Goal: Information Seeking & Learning: Learn about a topic

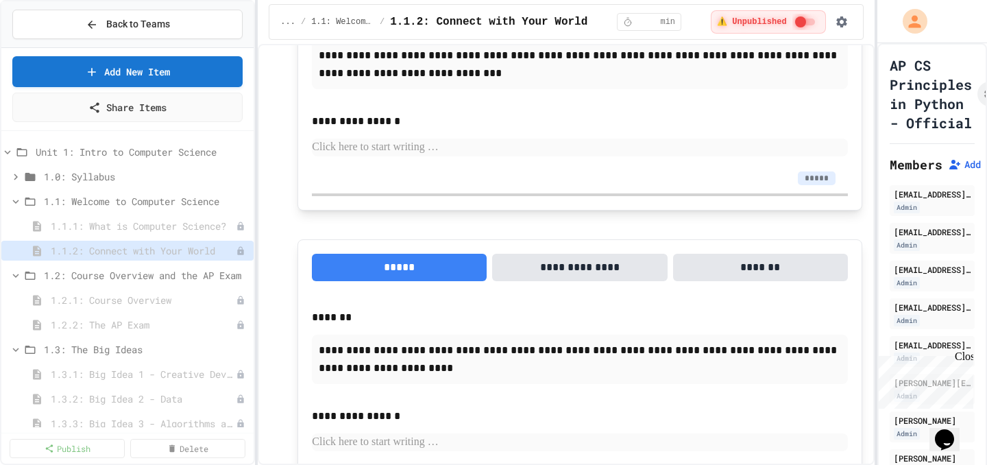
scroll to position [380, 0]
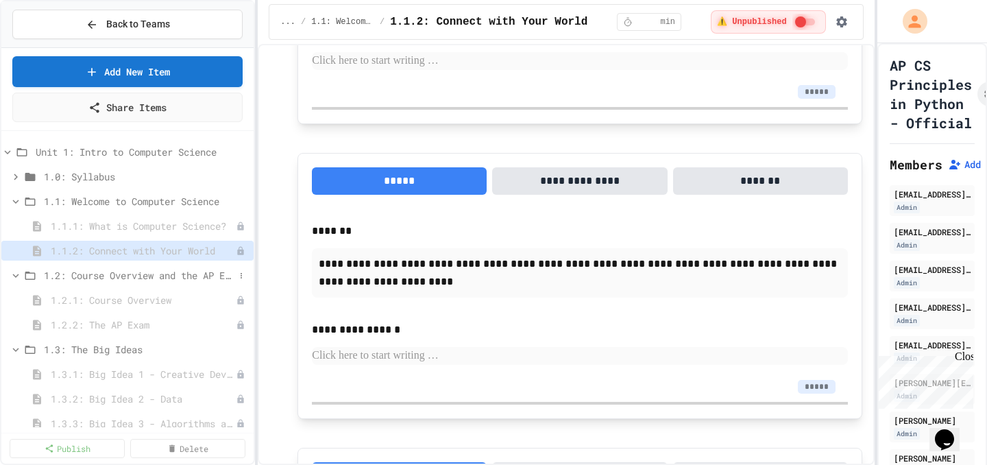
click at [191, 274] on span "1.2: Course Overview and the AP Exam" at bounding box center [139, 275] width 191 height 14
click at [136, 274] on span "1.2: Course Overview and the AP Exam" at bounding box center [139, 275] width 191 height 14
click at [136, 296] on span "1.2.1: Course Overview" at bounding box center [136, 300] width 171 height 14
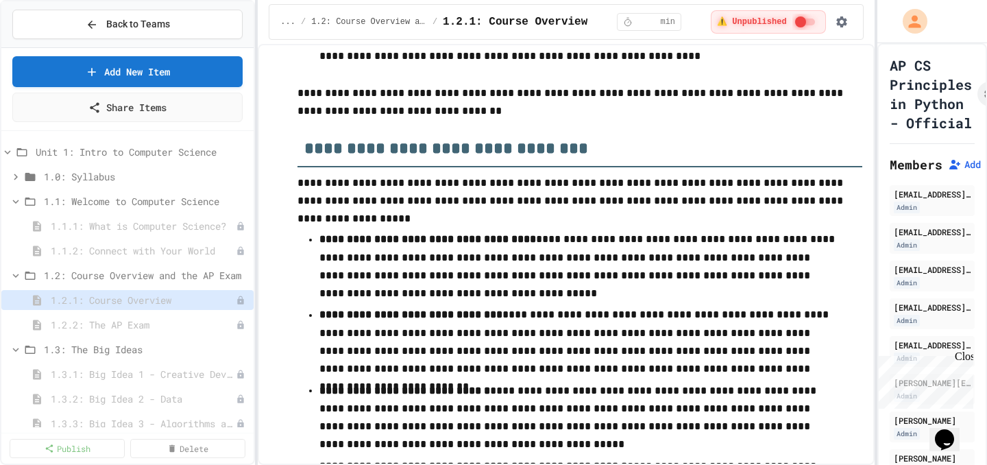
scroll to position [2224, 0]
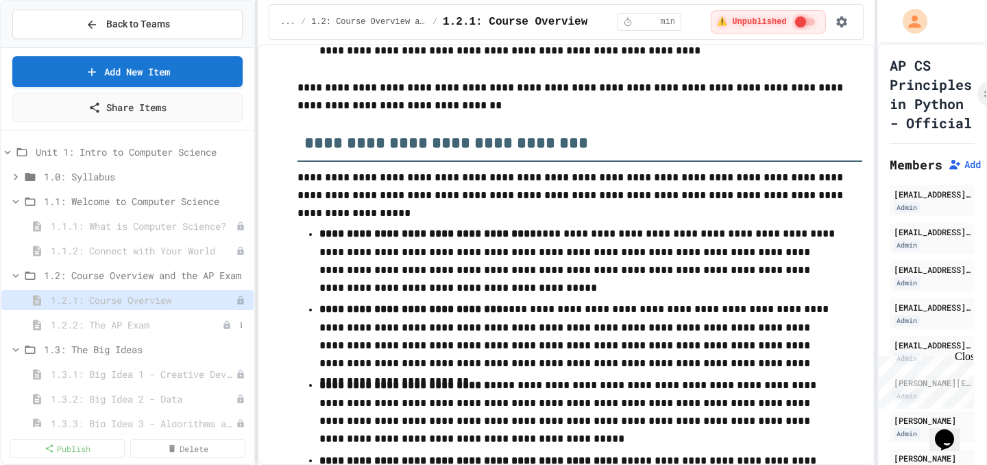
click at [72, 324] on span "1.2.2: The AP Exam" at bounding box center [136, 324] width 171 height 14
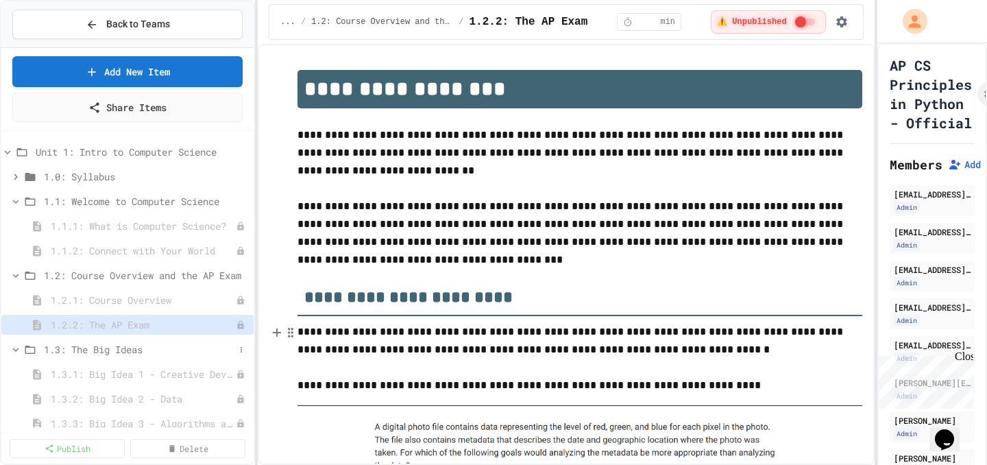
click at [131, 350] on span "1.3: The Big Ideas" at bounding box center [139, 349] width 191 height 14
click at [131, 350] on span "1.3: The Big Ideas" at bounding box center [146, 349] width 204 height 14
click at [127, 380] on span "1.3.1: Big Idea 1 - Creative Development" at bounding box center [136, 374] width 171 height 14
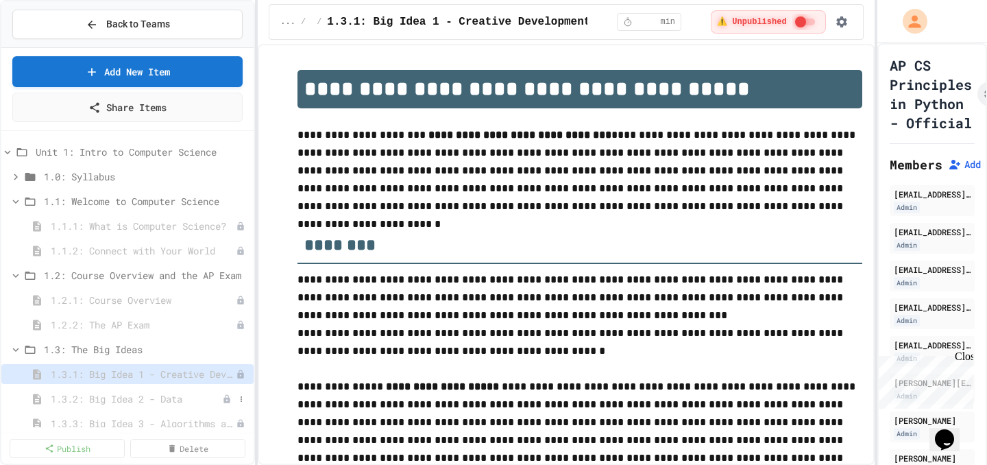
click at [127, 393] on span "1.3.2: Big Idea 2 - Data" at bounding box center [136, 398] width 171 height 14
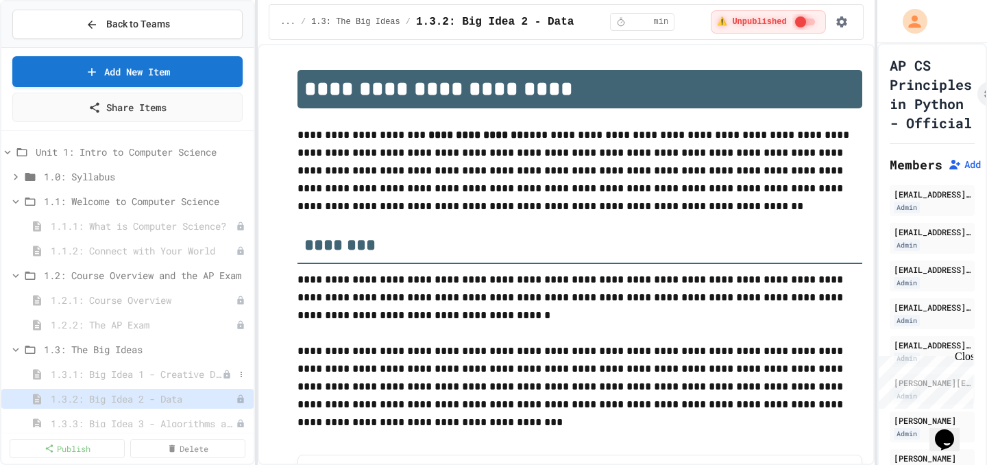
click at [128, 379] on span "1.3.1: Big Idea 1 - Creative Development" at bounding box center [136, 374] width 171 height 14
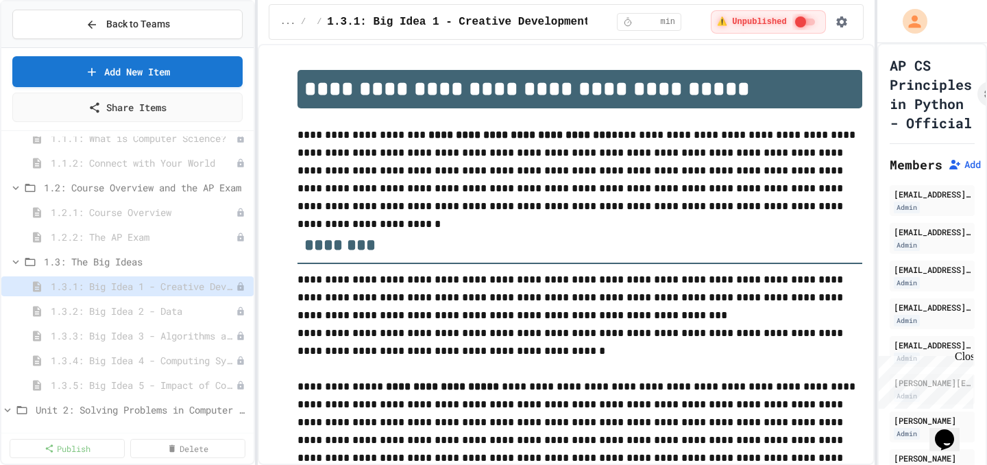
scroll to position [89, 0]
click at [128, 379] on span "1.3.5: Big Idea 5 - Impact of Computing" at bounding box center [143, 383] width 185 height 14
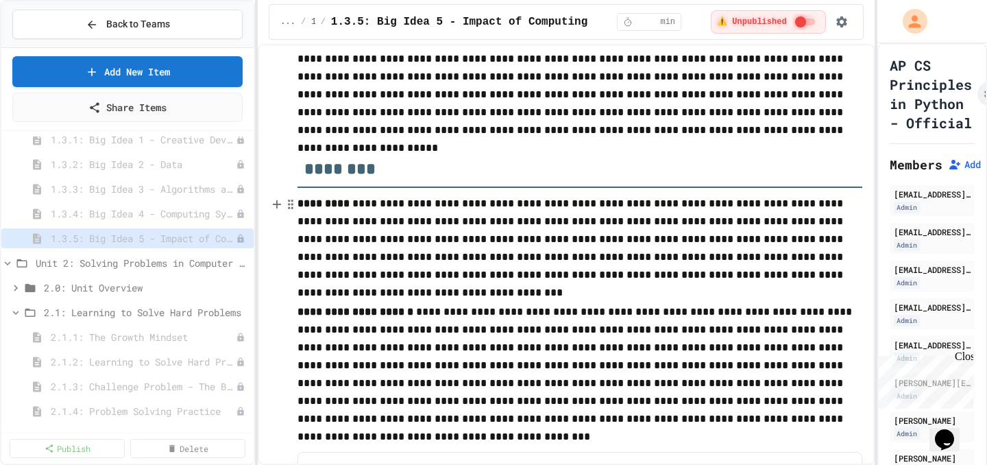
scroll to position [250, 0]
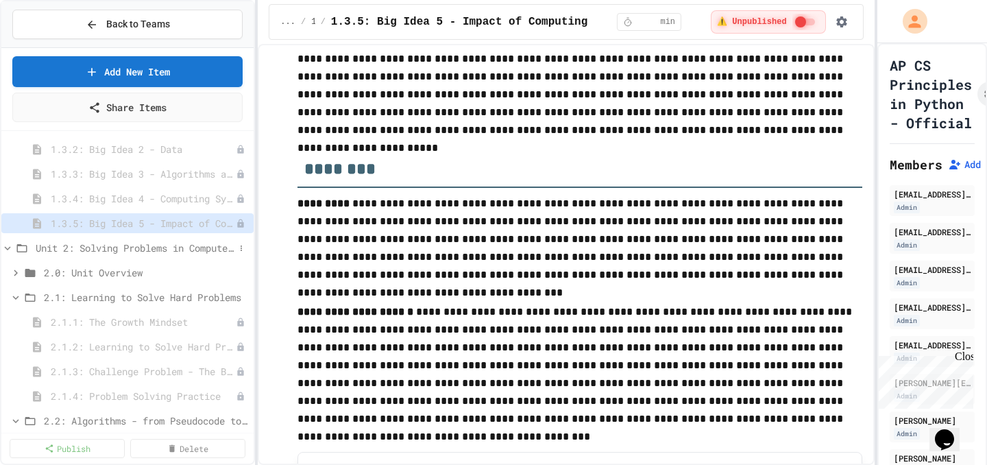
click at [114, 244] on span "Unit 2: Solving Problems in Computer Science" at bounding box center [135, 248] width 199 height 14
click at [114, 244] on span "Unit 2: Solving Problems in Computer Science" at bounding box center [142, 248] width 213 height 14
click at [110, 271] on span "2.0: Unit Overview" at bounding box center [139, 272] width 191 height 14
click at [114, 298] on span "2.0.1: Unit Overview" at bounding box center [136, 297] width 171 height 14
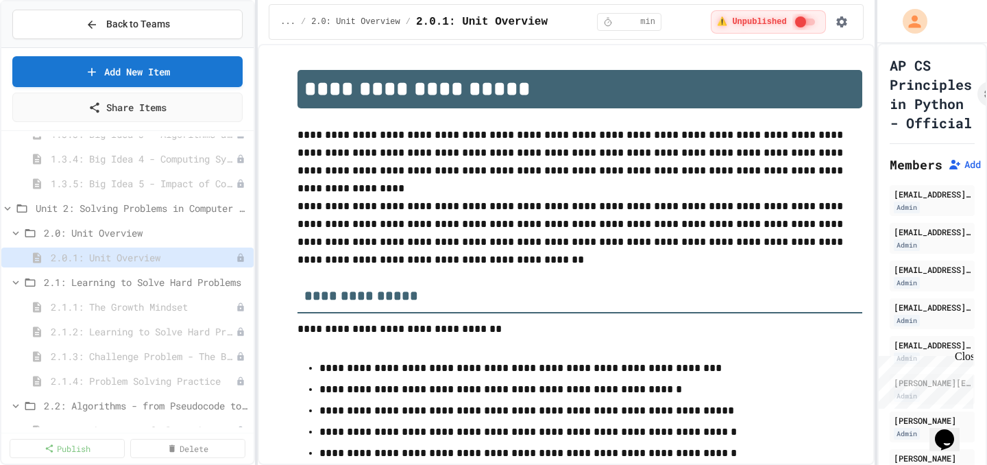
scroll to position [290, 0]
click at [114, 311] on span "2.1.1: The Growth Mindset" at bounding box center [136, 306] width 171 height 14
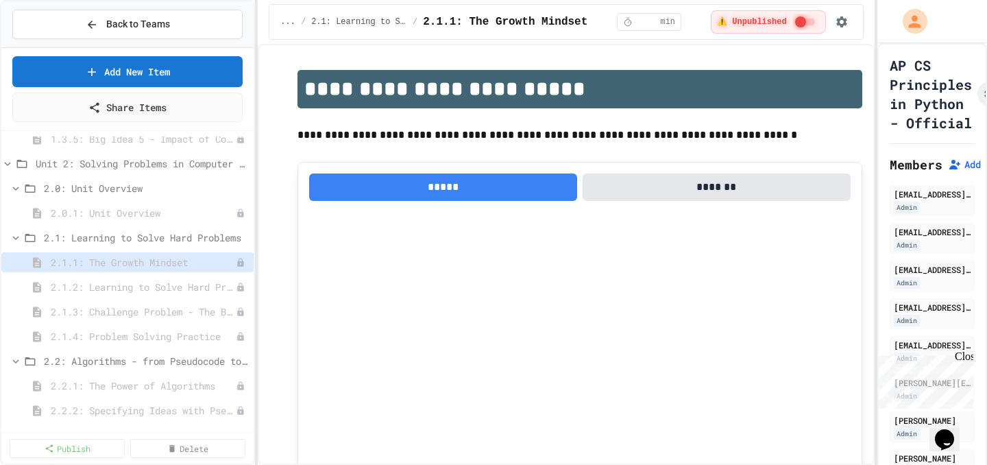
scroll to position [336, 0]
click at [115, 289] on span "2.1.2: Learning to Solve Hard Problems" at bounding box center [136, 285] width 171 height 14
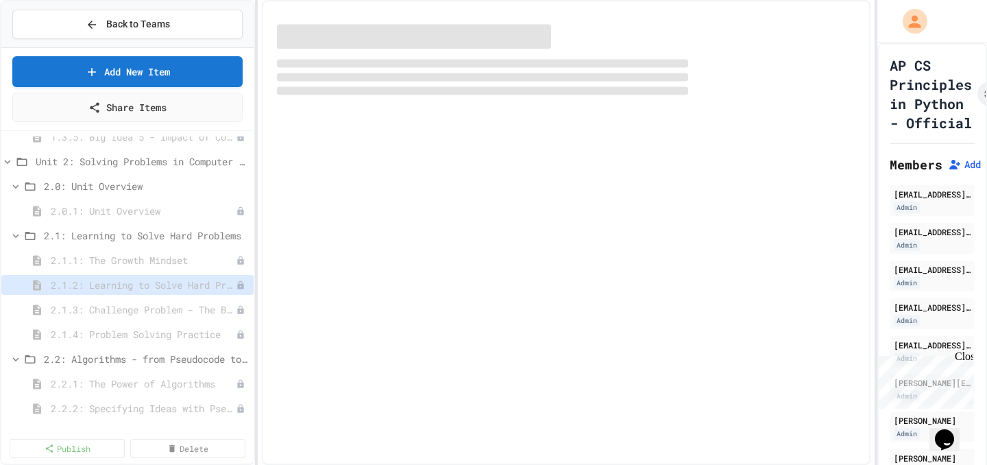
select select "***"
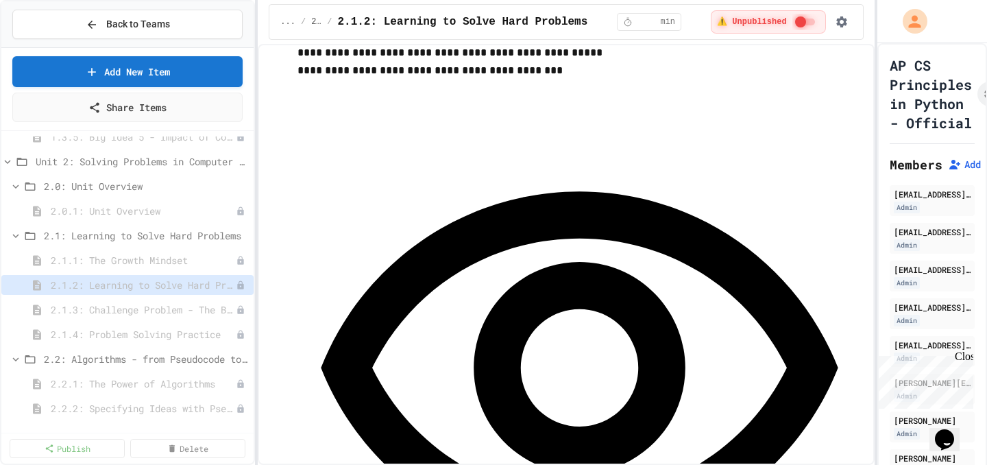
scroll to position [2112, 0]
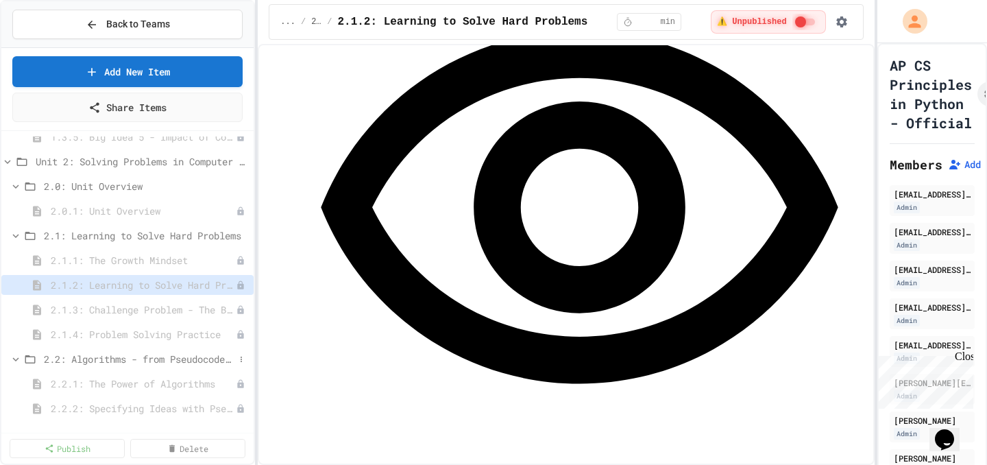
click at [166, 366] on div "2.2: Algorithms - from Pseudocode to Flowcharts" at bounding box center [127, 359] width 252 height 20
click at [160, 376] on span "2.2.1: The Power of Algorithms" at bounding box center [136, 383] width 171 height 14
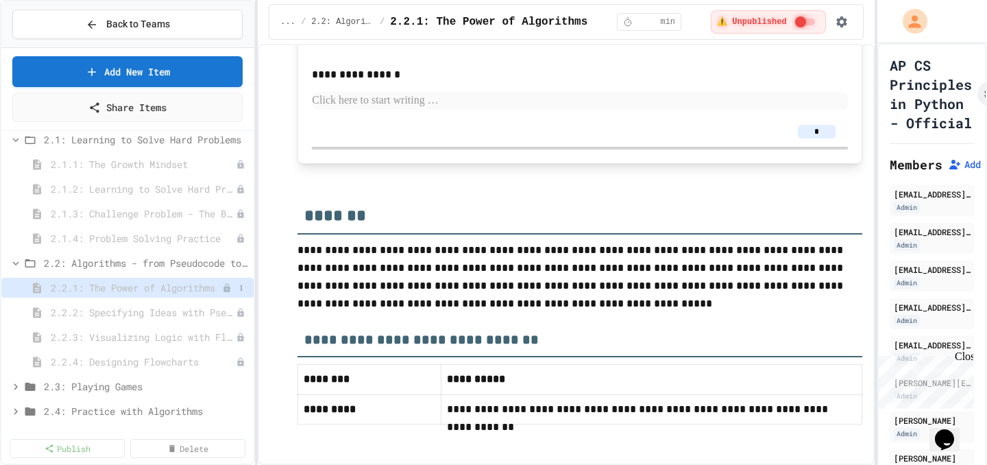
scroll to position [655, 0]
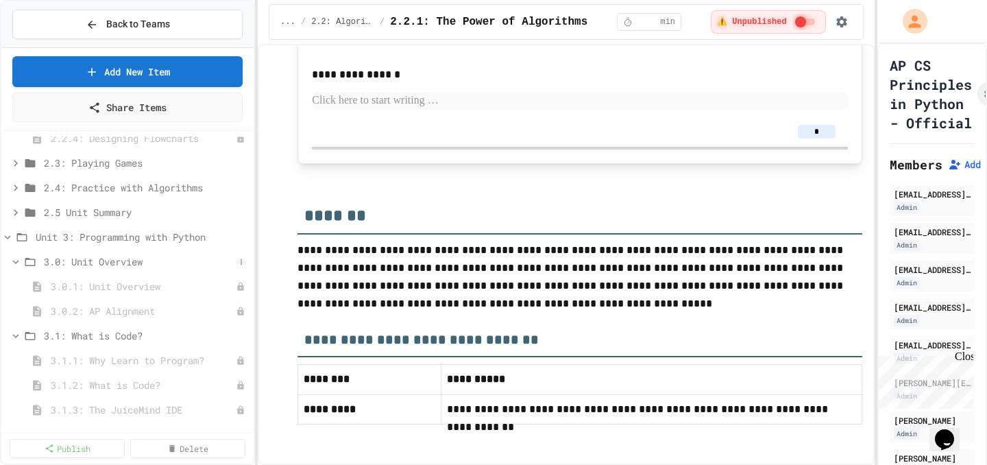
click at [196, 259] on span "3.0: Unit Overview" at bounding box center [139, 261] width 191 height 14
click at [196, 259] on span "3.0: Unit Overview" at bounding box center [146, 261] width 204 height 14
click at [132, 244] on div "Unit 3: Programming with Python" at bounding box center [127, 237] width 252 height 20
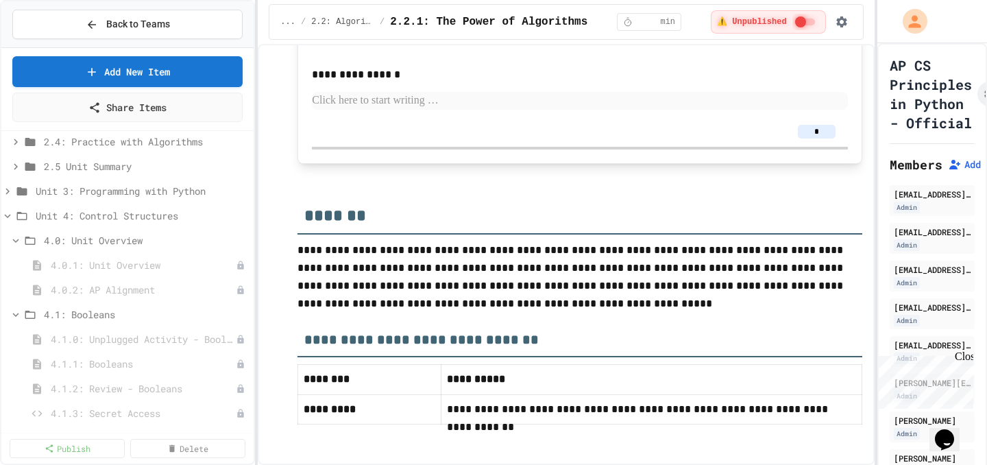
scroll to position [692, 0]
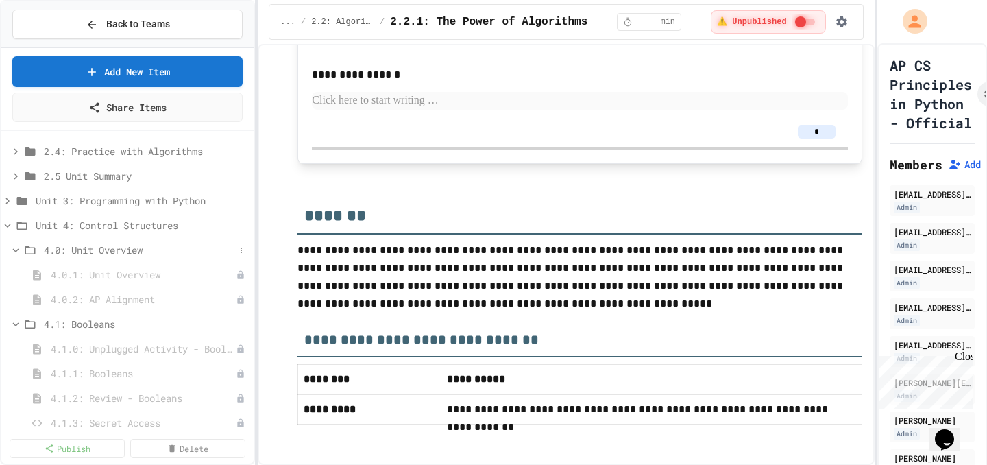
click at [130, 245] on span "4.0: Unit Overview" at bounding box center [139, 250] width 191 height 14
click at [125, 256] on span "4.0: Unit Overview" at bounding box center [139, 250] width 191 height 14
click at [115, 280] on span "4.0.1: Unit Overview" at bounding box center [136, 274] width 171 height 14
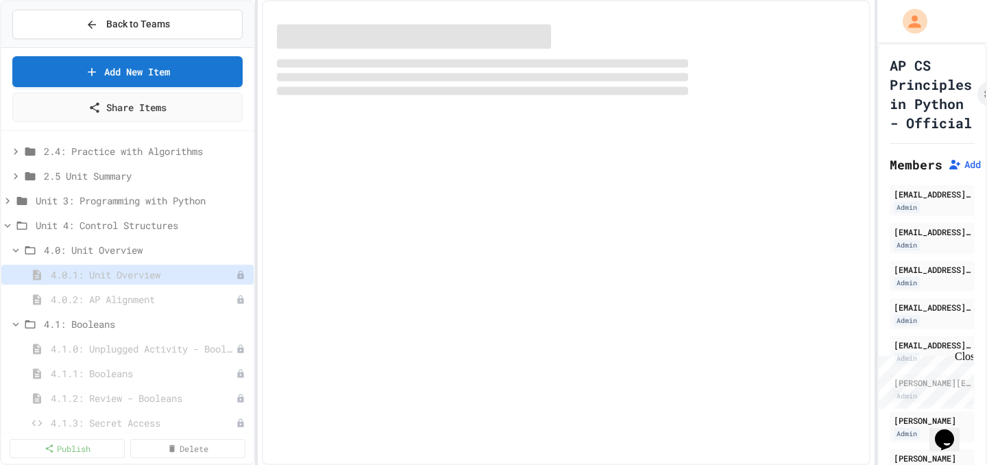
select select "***"
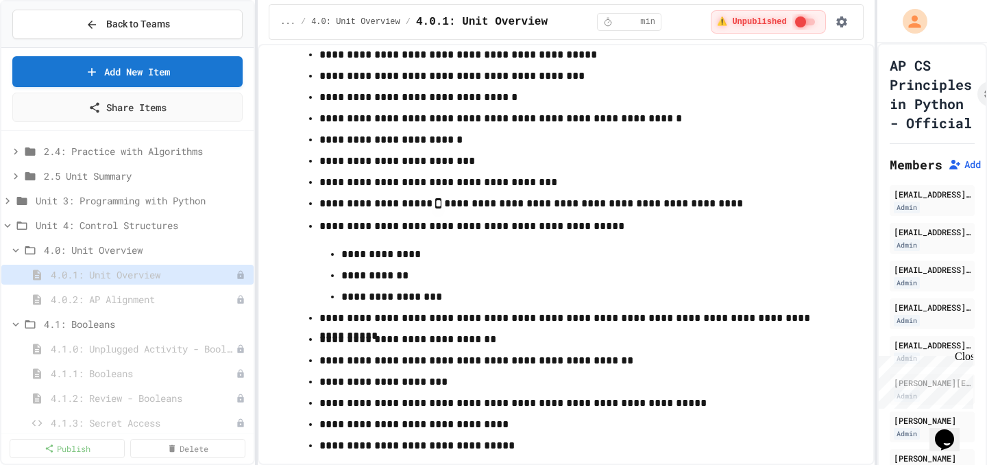
scroll to position [760, 0]
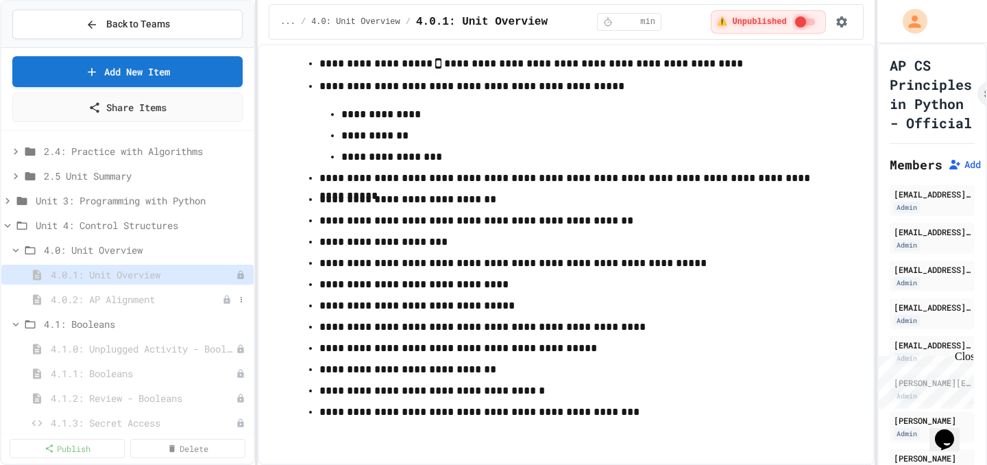
click at [134, 304] on span "4.0.2: AP Alignment" at bounding box center [136, 299] width 171 height 14
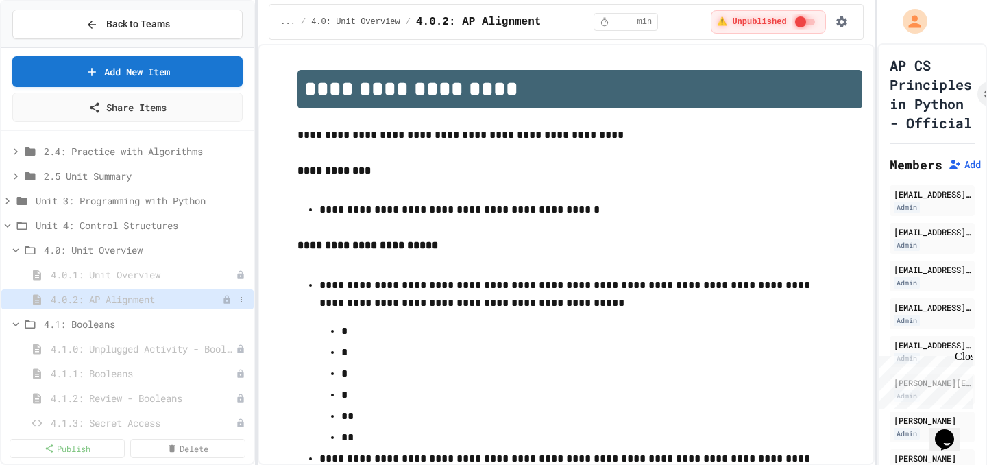
click at [135, 304] on span "4.0.2: AP Alignment" at bounding box center [136, 299] width 171 height 14
